Goal: Information Seeking & Learning: Check status

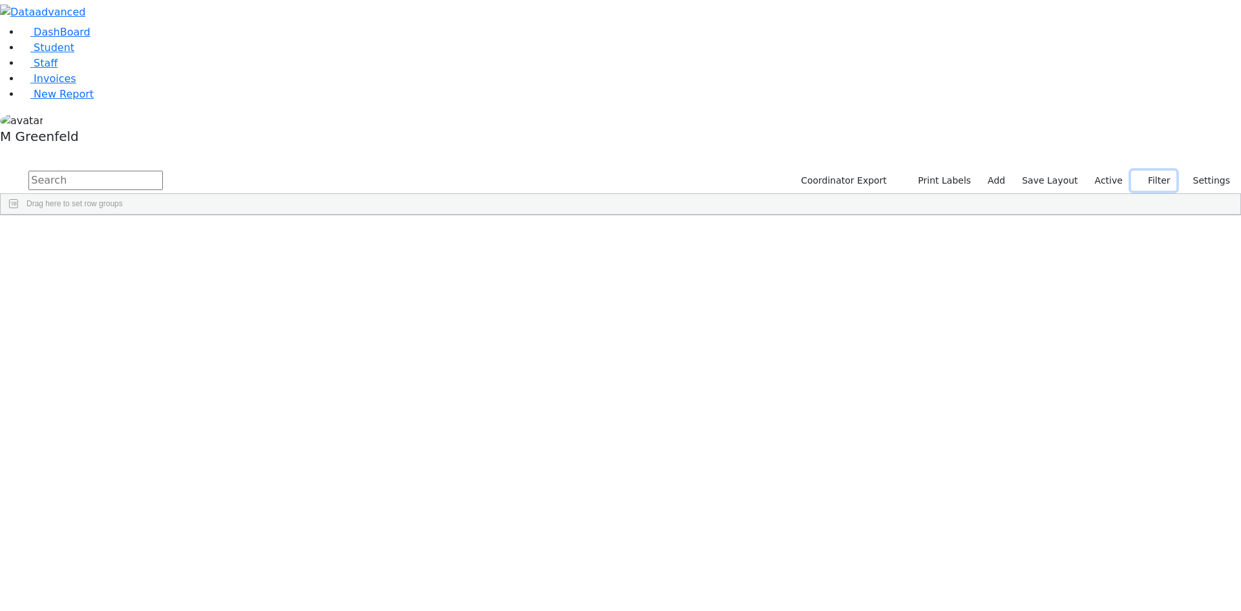
click at [1148, 171] on button "Filter" at bounding box center [1153, 181] width 45 height 20
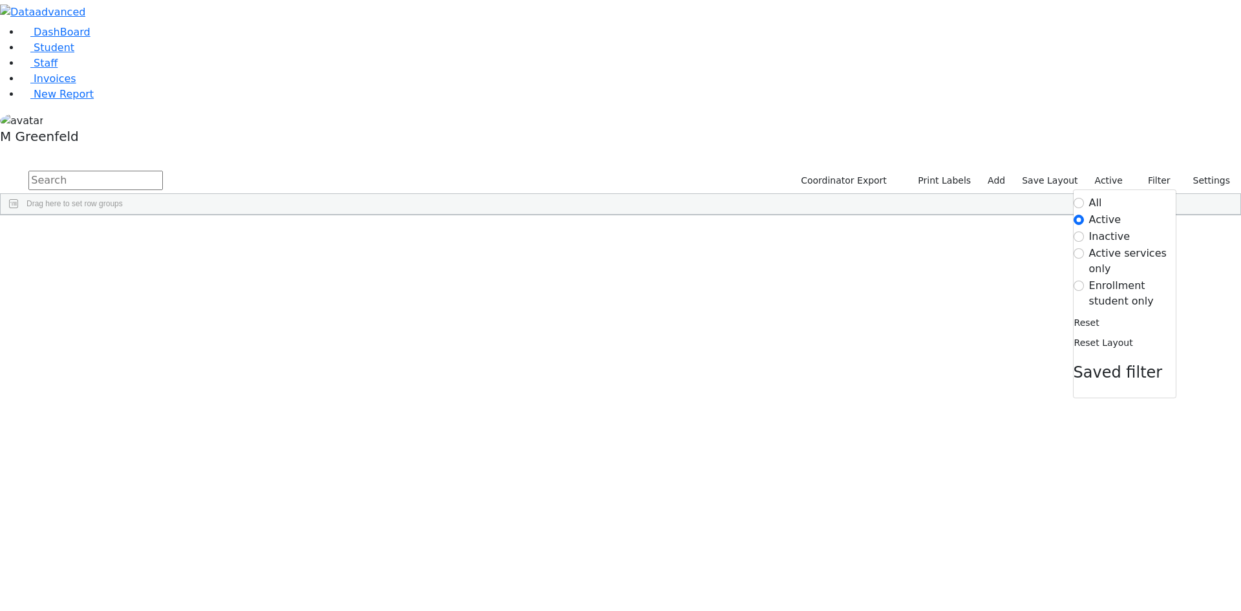
click at [1115, 278] on label "Enrollment student only" at bounding box center [1132, 293] width 87 height 31
click at [1084, 281] on input "Enrollment student only" at bounding box center [1079, 286] width 10 height 10
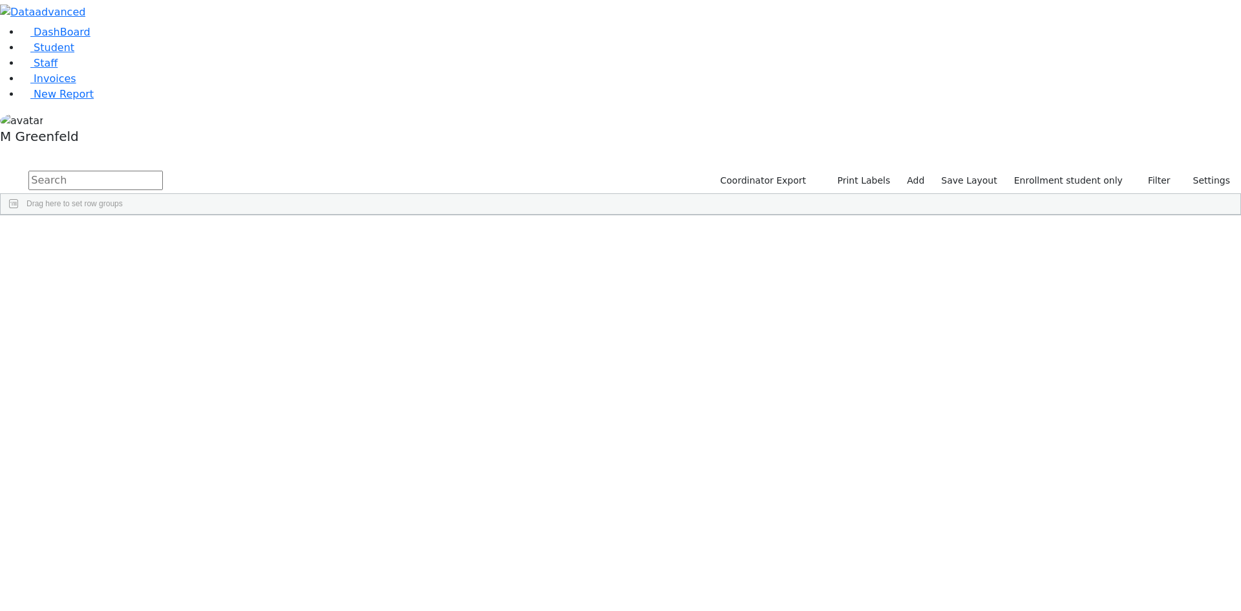
scroll to position [241, 0]
click at [192, 393] on div "[PERSON_NAME]" at bounding box center [161, 402] width 62 height 18
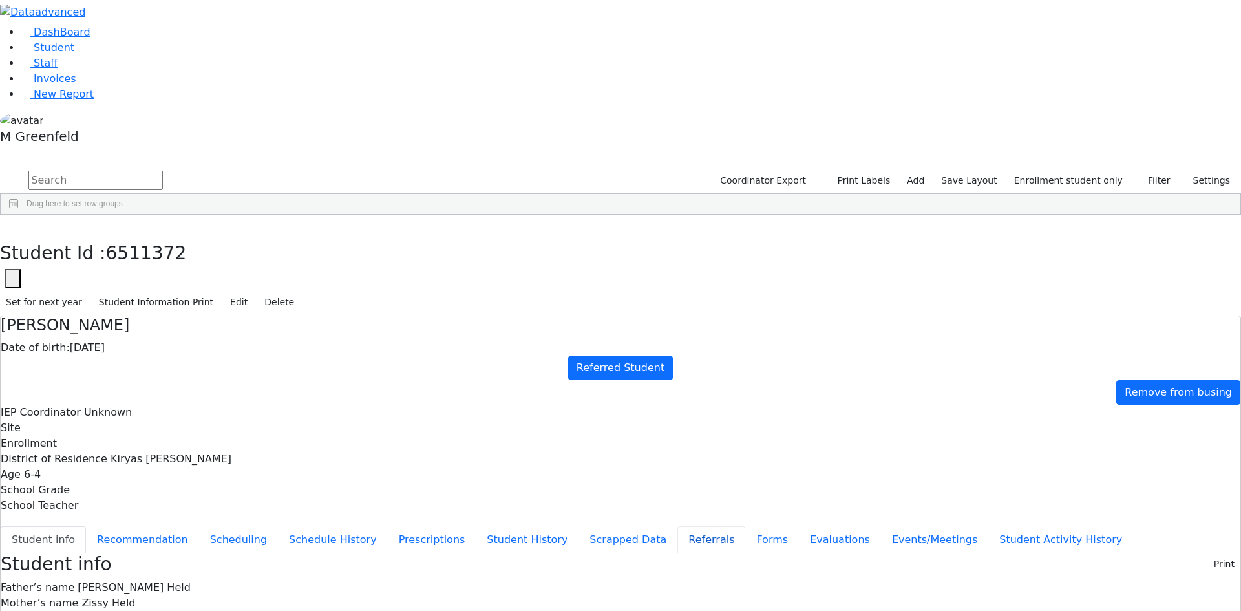
click at [677, 526] on button "Referrals" at bounding box center [711, 539] width 68 height 27
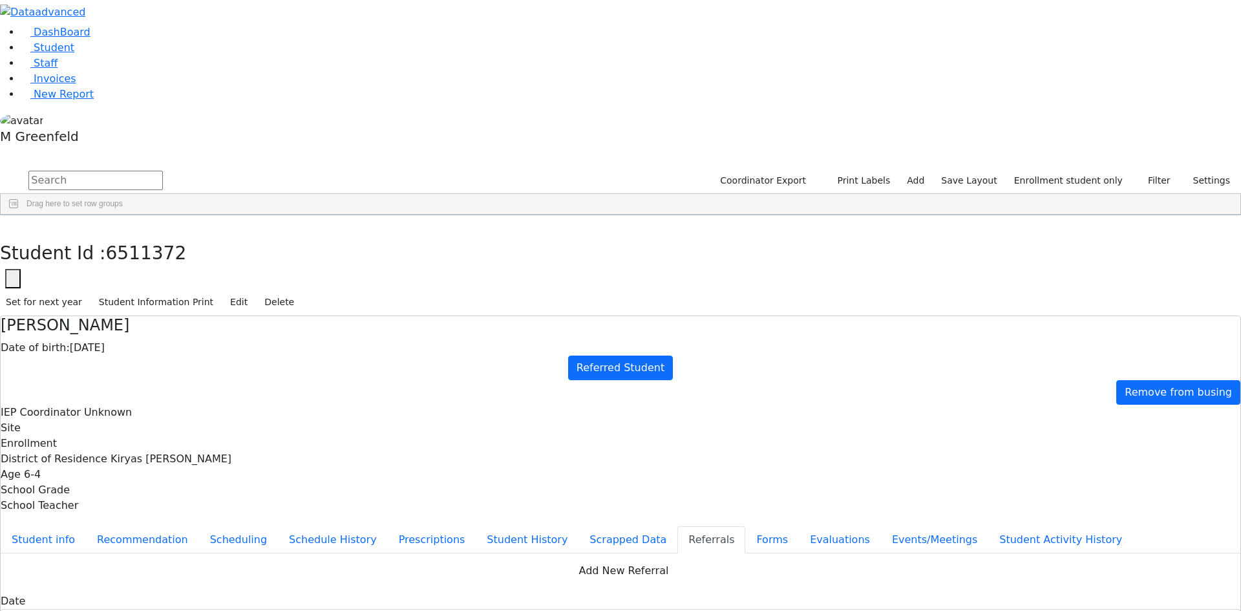
click at [86, 526] on button "Student info" at bounding box center [43, 539] width 85 height 27
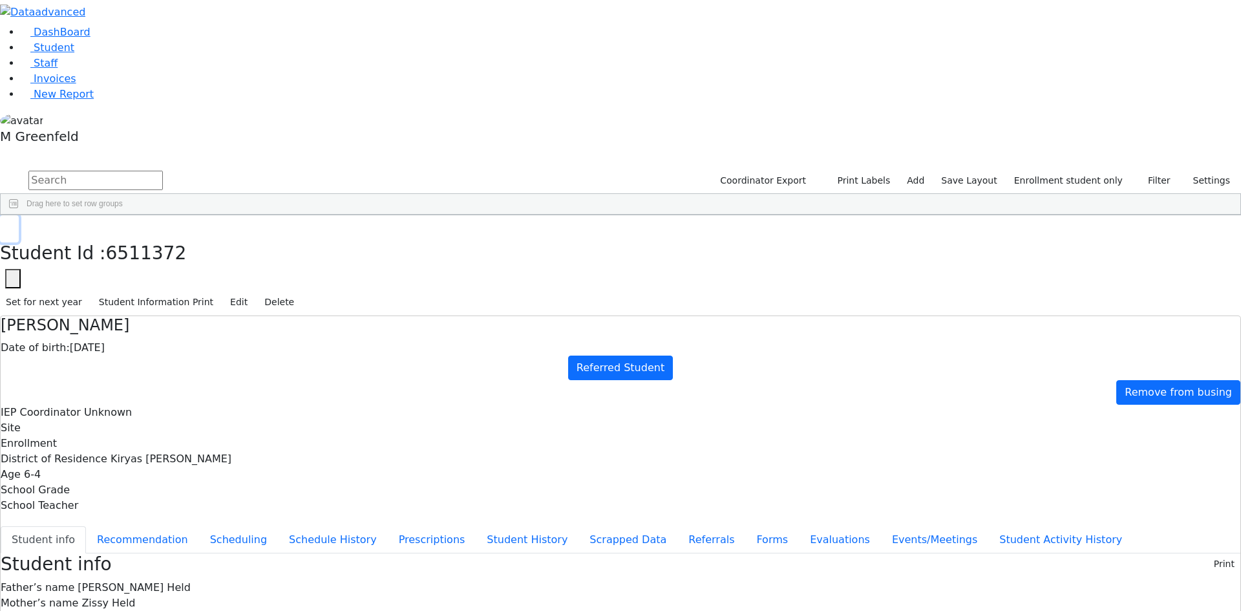
click at [13, 225] on icon "button" at bounding box center [9, 229] width 7 height 8
click at [361, 169] on div "Coordinator Export Print Labels Add Save Layout Enrollment student only Filter …" at bounding box center [620, 192] width 1241 height 47
click at [192, 393] on div "[PERSON_NAME]" at bounding box center [161, 402] width 62 height 18
click at [881, 526] on button "Events/Meetings" at bounding box center [934, 539] width 107 height 27
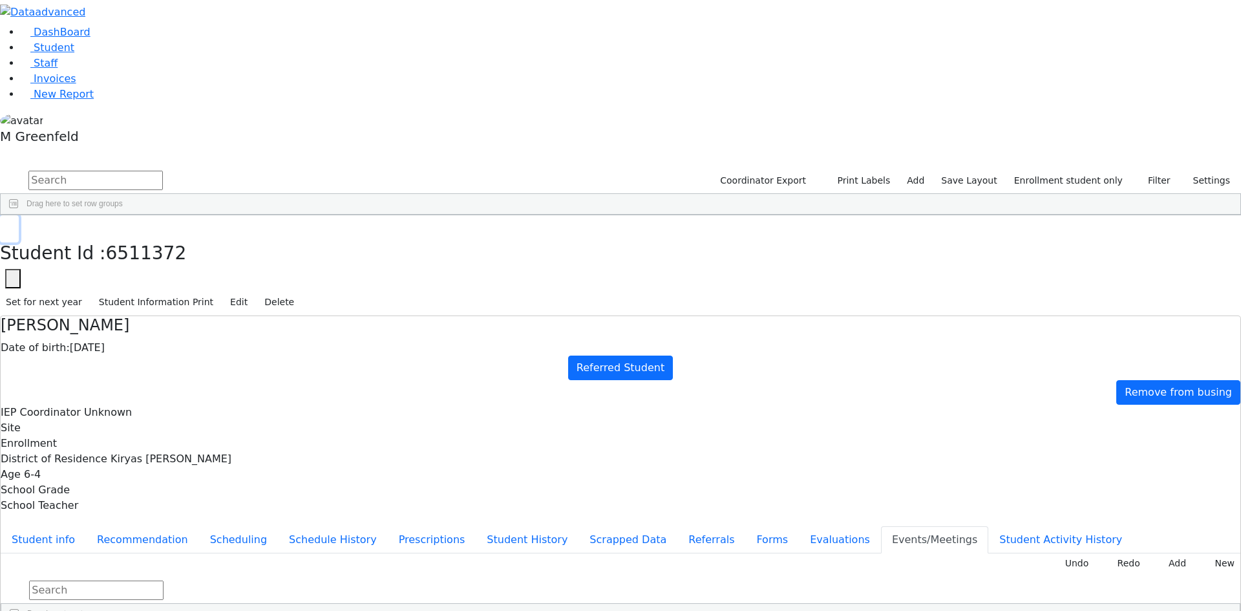
click at [19, 215] on button "button" at bounding box center [9, 228] width 19 height 27
type input "[DATE]"
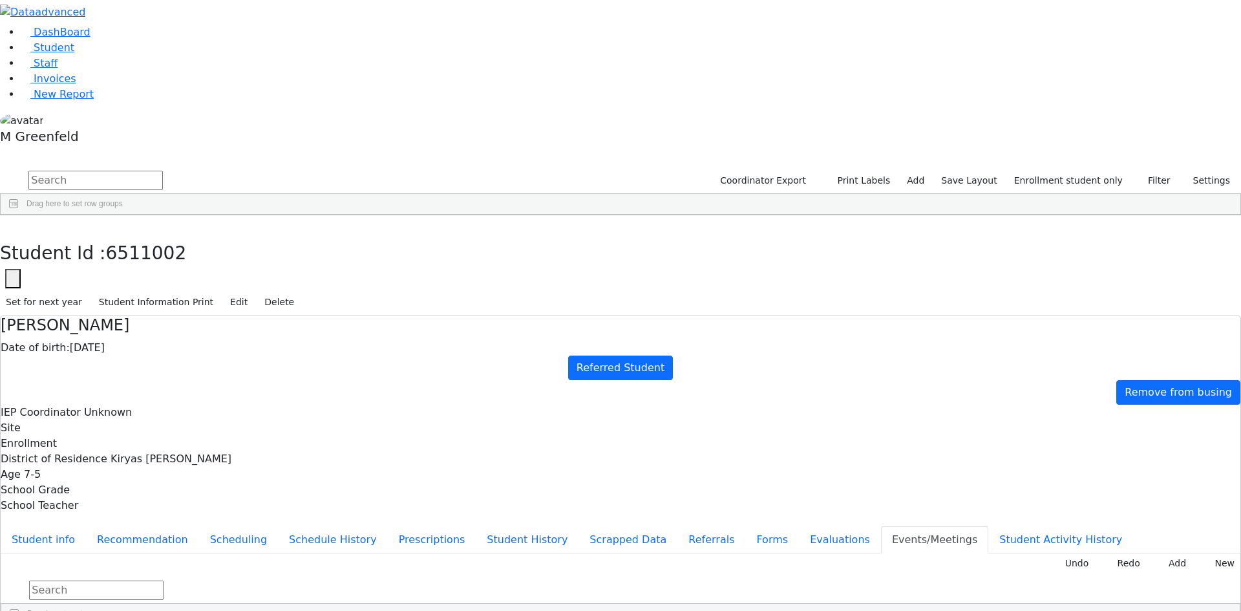
click at [677, 526] on button "Referrals" at bounding box center [711, 539] width 68 height 27
click at [19, 215] on button "button" at bounding box center [9, 228] width 19 height 27
click at [163, 171] on input "text" at bounding box center [95, 180] width 134 height 19
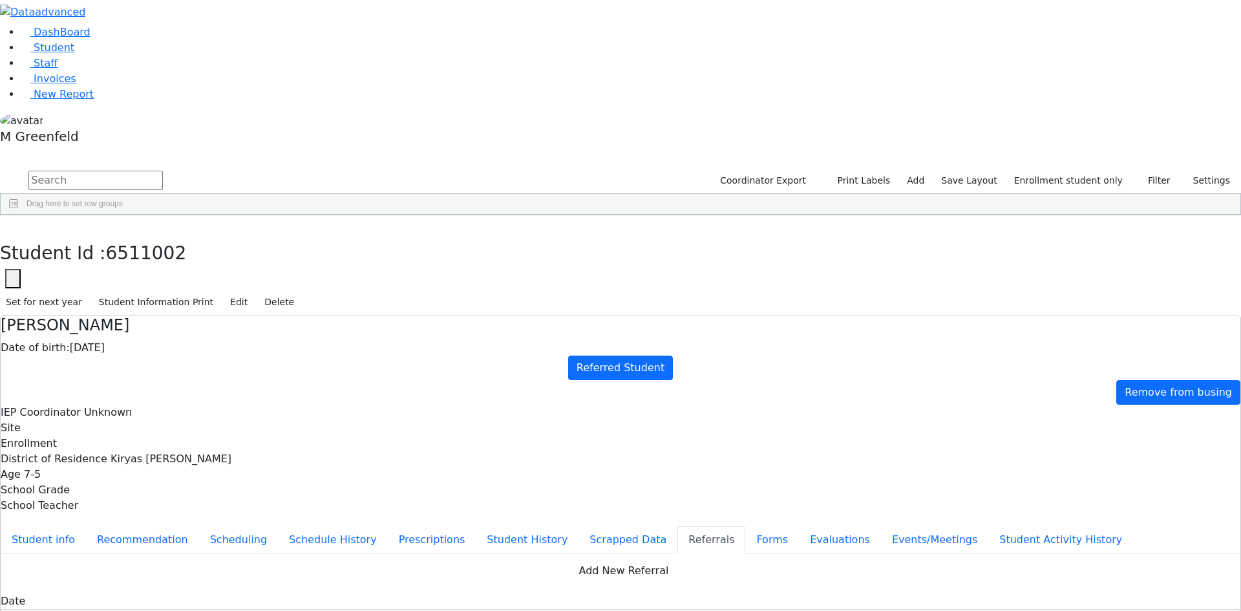
click at [86, 526] on button "Student info" at bounding box center [43, 539] width 85 height 27
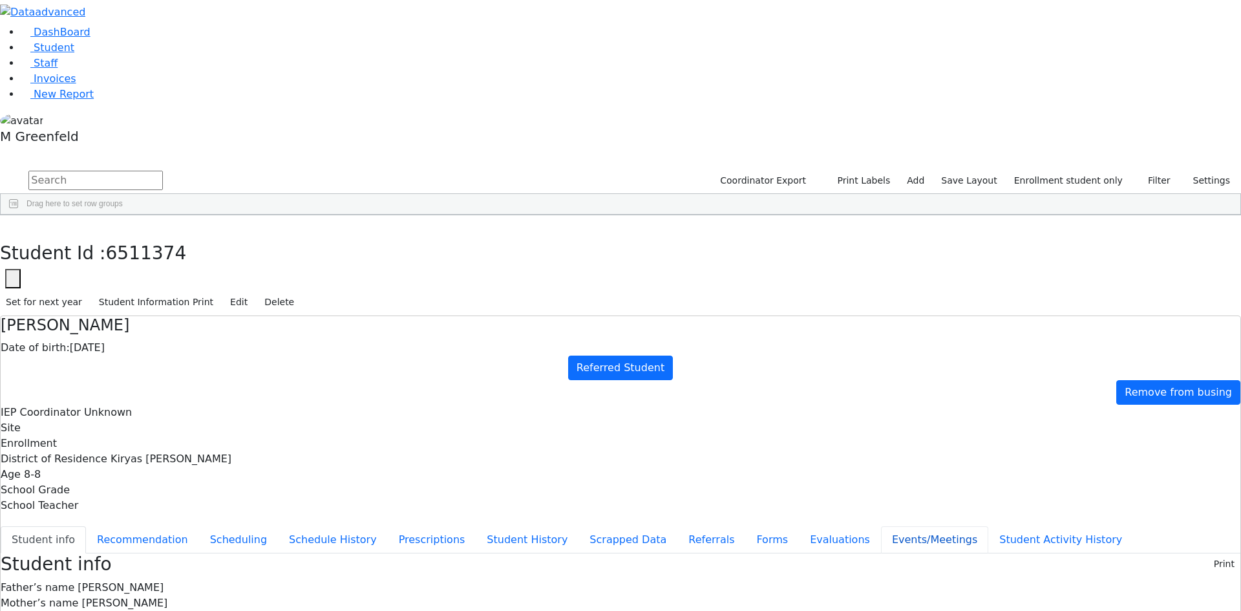
click at [881, 526] on button "Events/Meetings" at bounding box center [934, 539] width 107 height 27
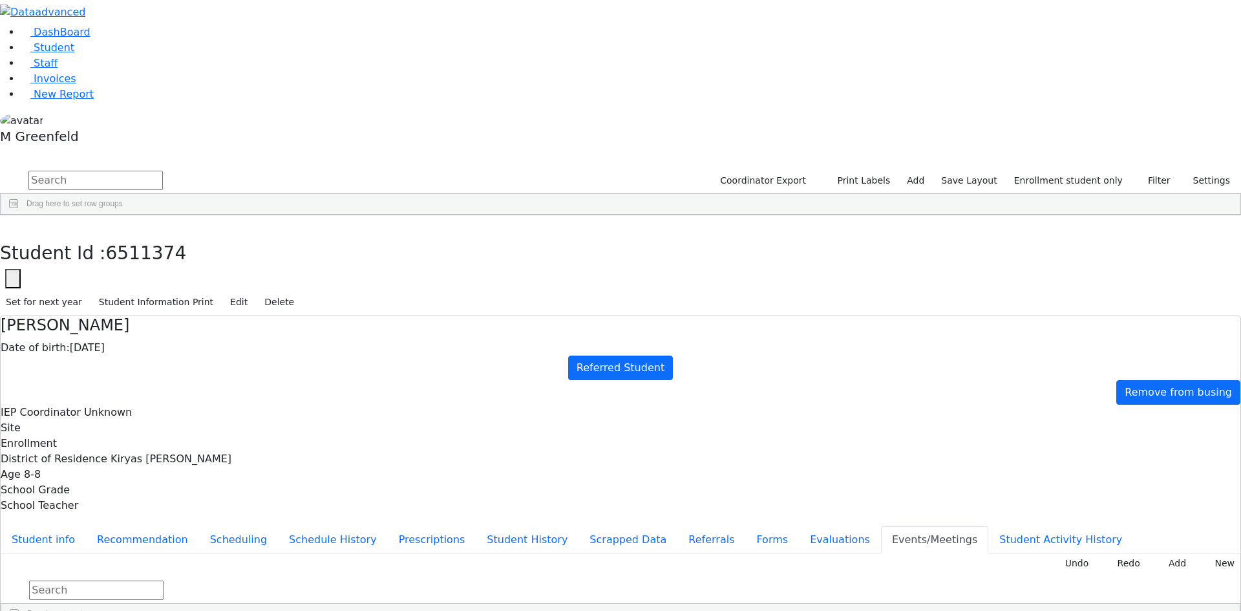
type input "[DATE]"
click at [244, 29] on div "DashBoard Student Staff Invoices New Report 40" at bounding box center [620, 313] width 1241 height 626
click at [13, 225] on icon "button" at bounding box center [9, 229] width 7 height 8
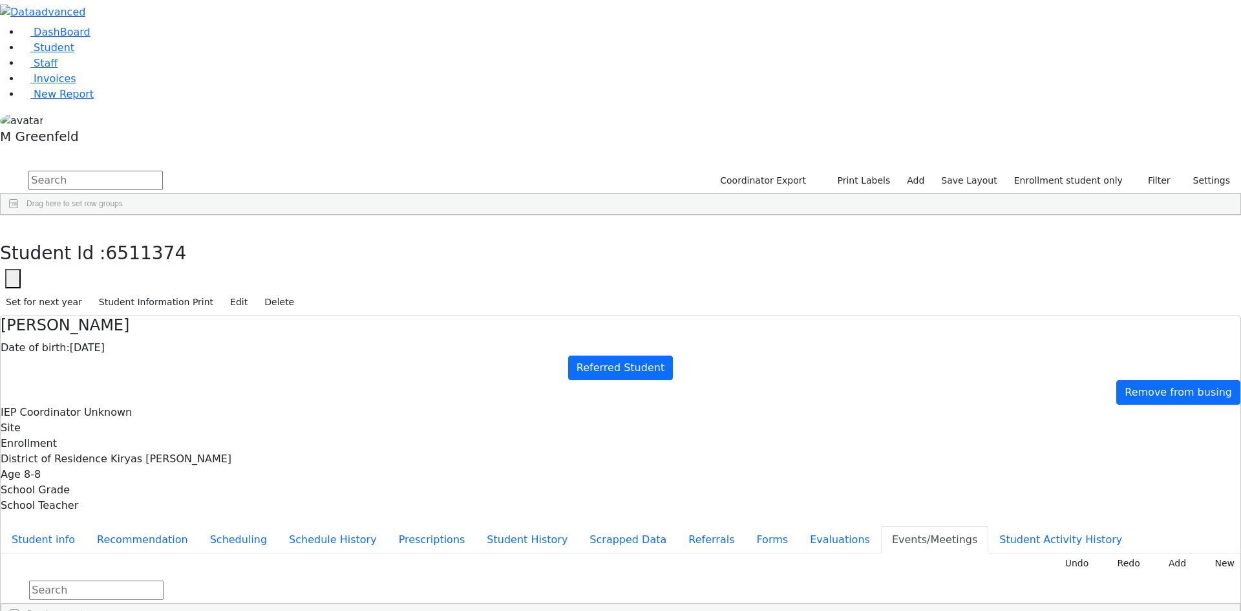
click at [163, 171] on input "text" at bounding box center [95, 180] width 134 height 19
type input "Wieder"
click at [0, 169] on button "submit" at bounding box center [12, 181] width 25 height 25
click at [254, 215] on div "DOB" at bounding box center [223, 225] width 62 height 21
click at [254, 236] on div "[DATE]" at bounding box center [223, 245] width 62 height 18
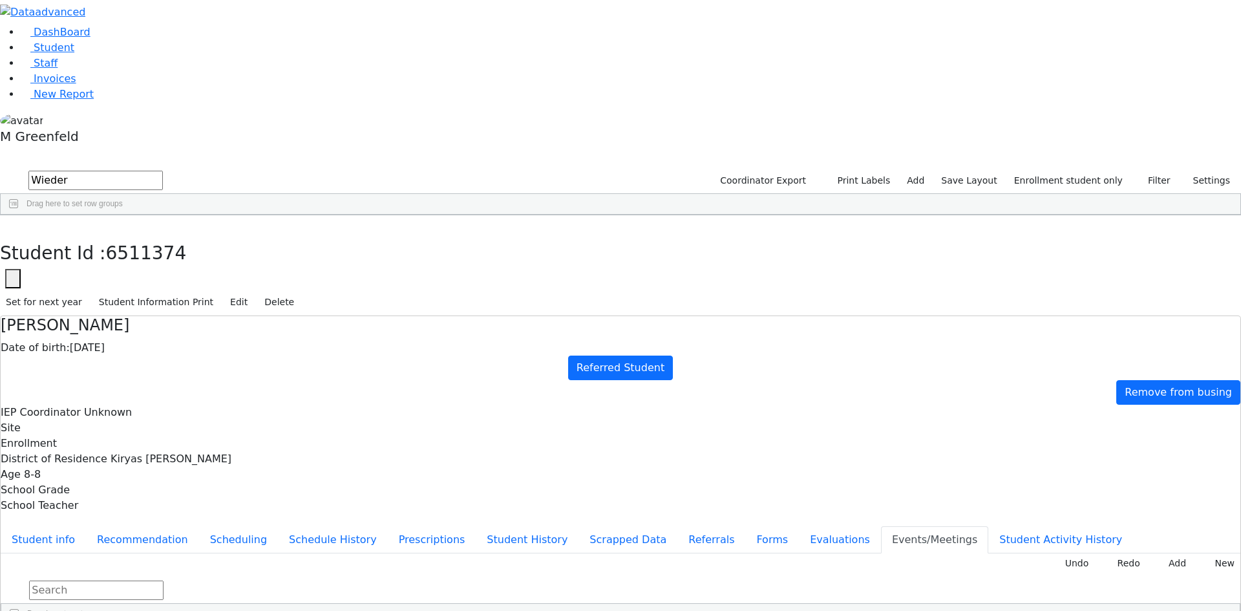
click at [254, 236] on div "[DATE]" at bounding box center [223, 245] width 62 height 18
click at [745, 526] on button "Forms" at bounding box center [772, 539] width 54 height 27
type input "[PERSON_NAME]"
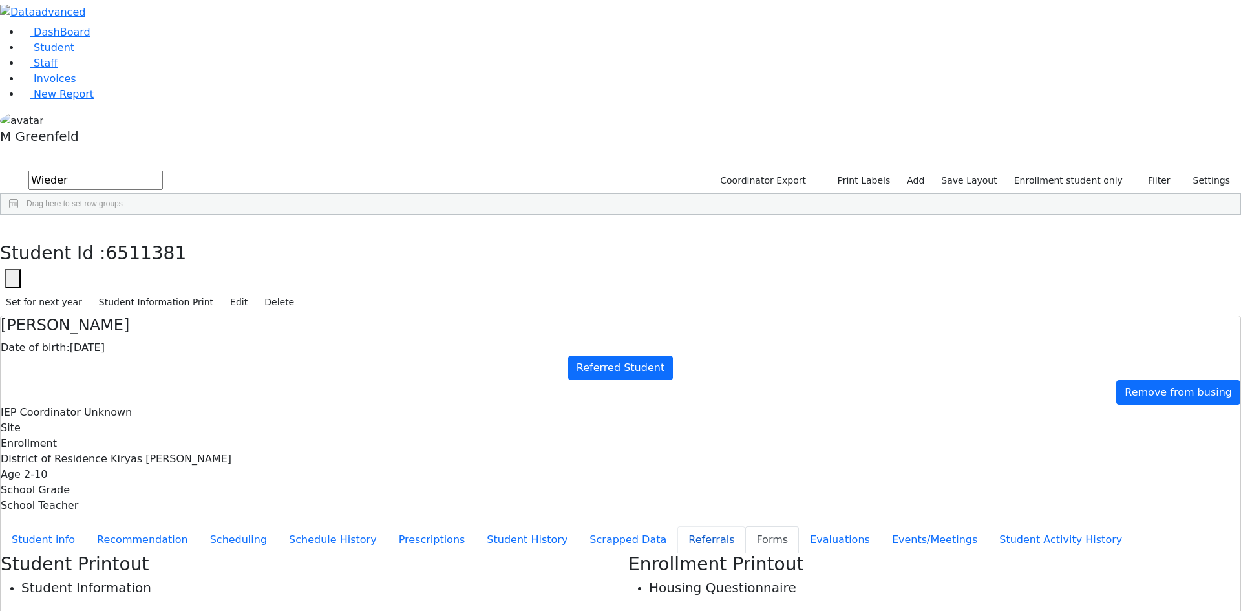
click at [677, 526] on button "Referrals" at bounding box center [711, 539] width 68 height 27
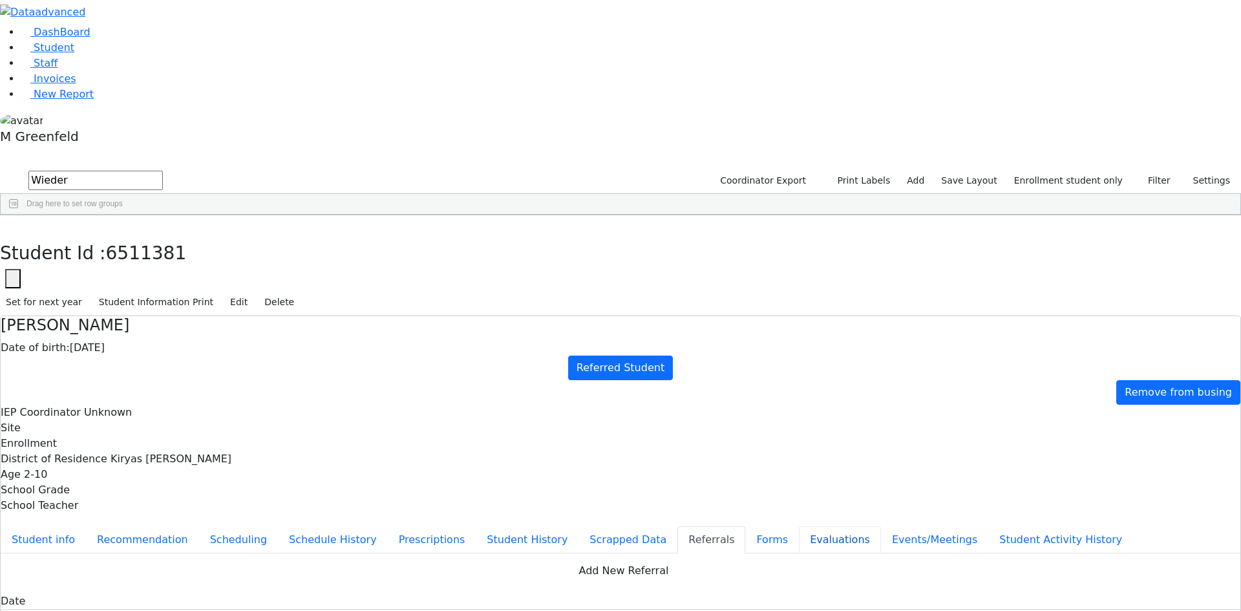
click at [799, 526] on button "Evaluations" at bounding box center [840, 539] width 82 height 27
